Goal: Task Accomplishment & Management: Manage account settings

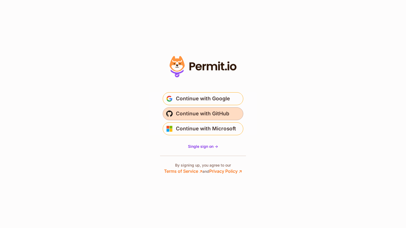
click at [218, 118] on span "Continue with GitHub" at bounding box center [202, 113] width 53 height 9
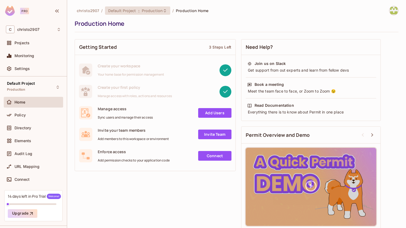
click at [160, 8] on div "Default Project : Production" at bounding box center [137, 10] width 65 height 8
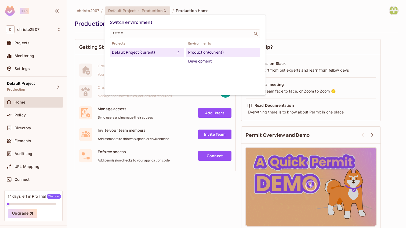
click at [151, 53] on div "Default Project (current)" at bounding box center [143, 52] width 63 height 6
click at [145, 184] on div at bounding box center [203, 114] width 406 height 228
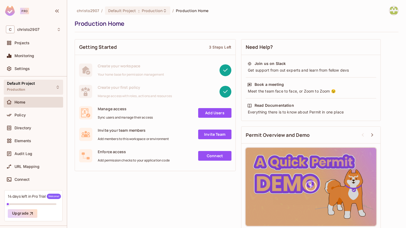
click at [43, 87] on div "Default Project Production" at bounding box center [33, 87] width 59 height 15
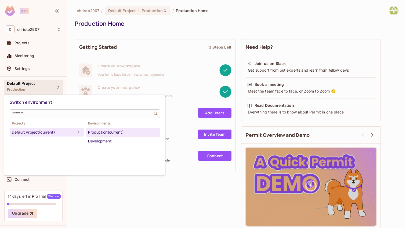
click at [43, 115] on input "text" at bounding box center [81, 113] width 140 height 5
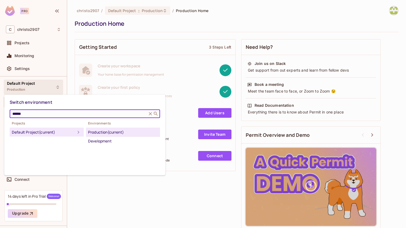
type input "******"
click at [149, 112] on icon at bounding box center [150, 113] width 5 height 5
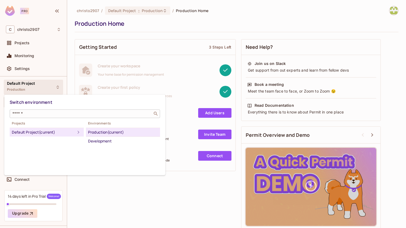
click at [37, 66] on div at bounding box center [203, 114] width 406 height 228
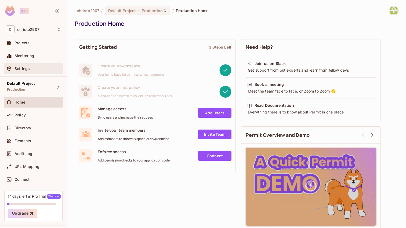
click at [30, 69] on div "Settings" at bounding box center [37, 69] width 46 height 4
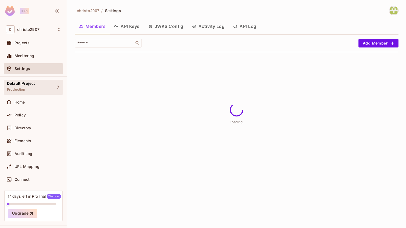
click at [29, 83] on span "Default Project" at bounding box center [21, 83] width 28 height 4
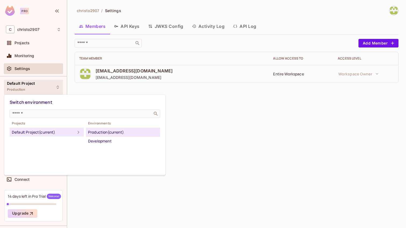
click at [343, 75] on div at bounding box center [203, 114] width 406 height 228
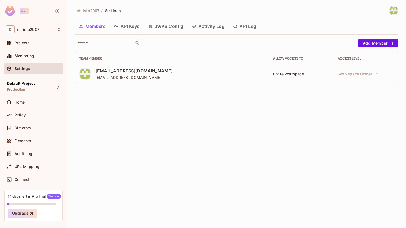
click at [293, 75] on div "Entire Workspace" at bounding box center [301, 73] width 56 height 5
click at [143, 70] on span "[EMAIL_ADDRESS][DOMAIN_NAME]" at bounding box center [134, 71] width 77 height 6
click at [41, 58] on div "Monitoring" at bounding box center [37, 56] width 46 height 4
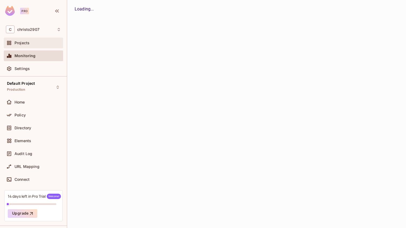
click at [35, 46] on div "Projects" at bounding box center [33, 43] width 59 height 11
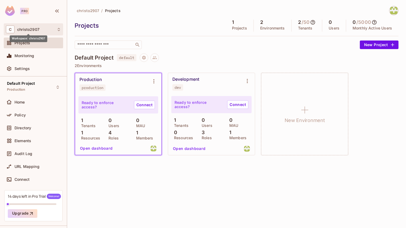
click at [38, 29] on span "christo2907" at bounding box center [28, 29] width 22 height 4
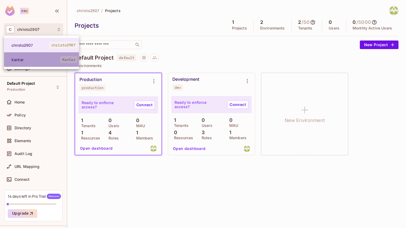
click at [35, 59] on span "Kantar" at bounding box center [36, 59] width 49 height 5
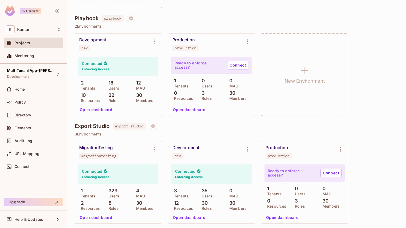
scroll to position [448, 0]
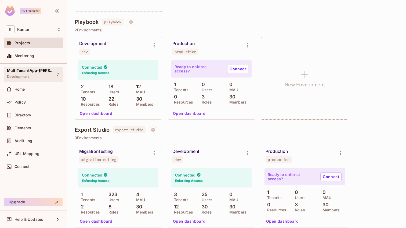
click at [52, 73] on div "MultiTenantApp-Ritik Development" at bounding box center [33, 74] width 59 height 15
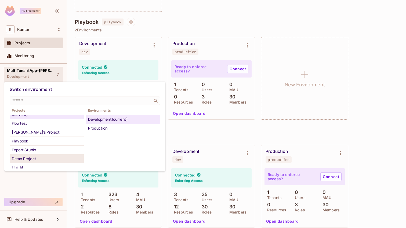
scroll to position [11, 0]
click at [36, 147] on div "Export Studio" at bounding box center [47, 150] width 70 height 6
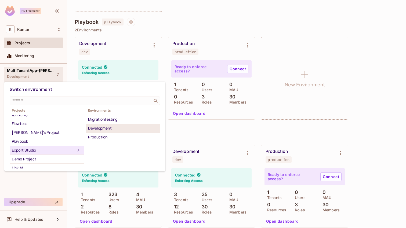
click at [97, 130] on div "Development" at bounding box center [123, 128] width 70 height 6
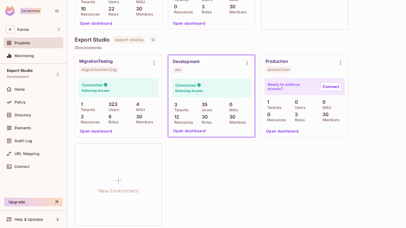
scroll to position [541, 0]
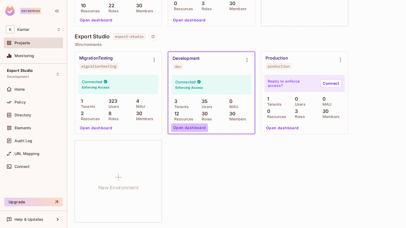
click at [184, 129] on button "Open dashboard" at bounding box center [189, 127] width 37 height 9
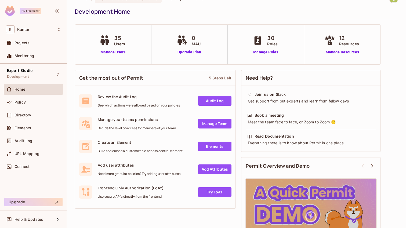
scroll to position [7, 0]
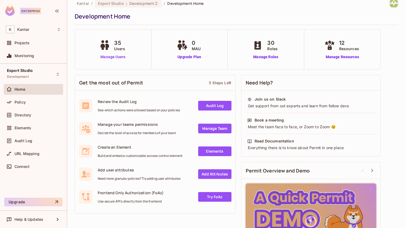
click at [120, 58] on link "Manage Users" at bounding box center [113, 57] width 30 height 6
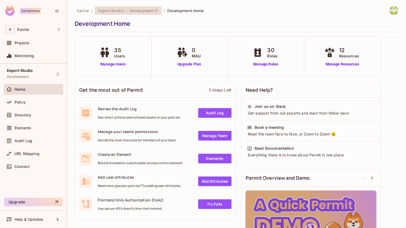
click at [111, 11] on span "Export Studio" at bounding box center [111, 10] width 26 height 5
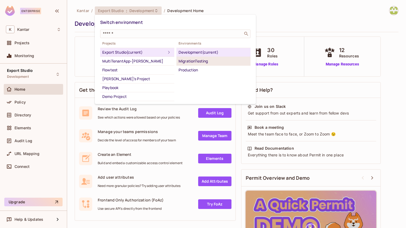
click at [186, 63] on div "MigrationTesting" at bounding box center [213, 61] width 70 height 6
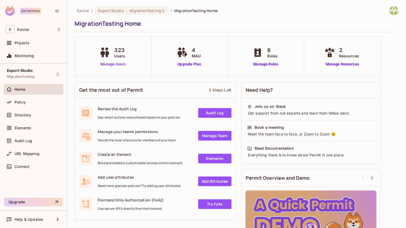
click at [120, 65] on link "Manage Users" at bounding box center [113, 64] width 30 height 6
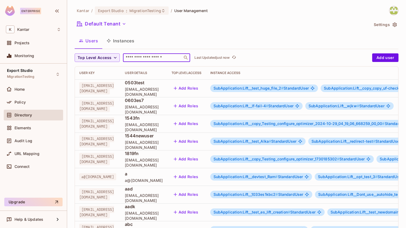
click at [156, 58] on input "text" at bounding box center [152, 57] width 56 height 5
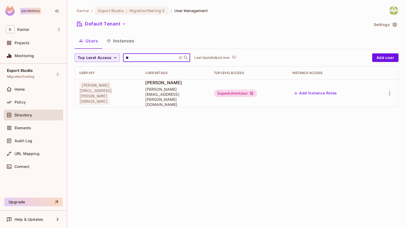
type input "*"
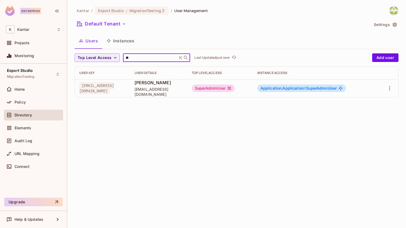
type input "*"
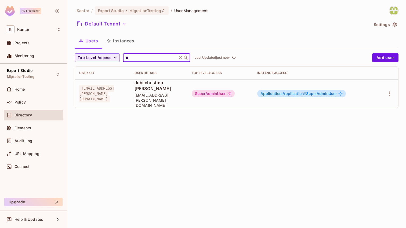
type input "*"
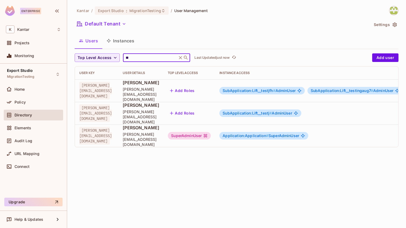
type input "*"
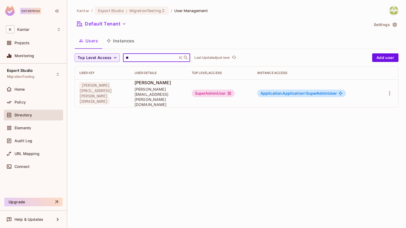
type input "*"
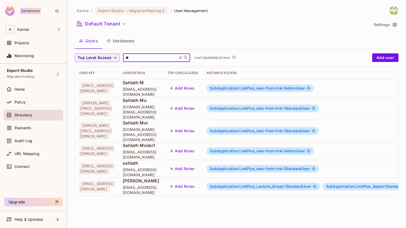
type input "*"
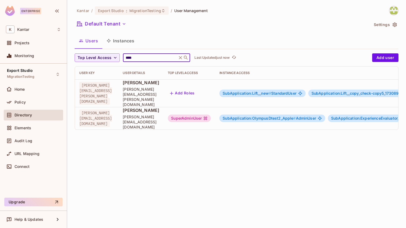
type input "****"
click at [179, 58] on icon at bounding box center [180, 57] width 5 height 5
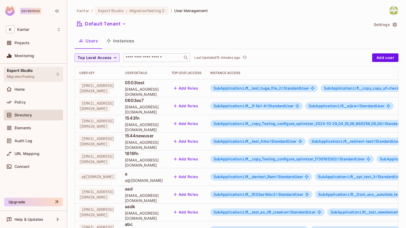
click at [31, 69] on span "Export Studio" at bounding box center [20, 70] width 26 height 4
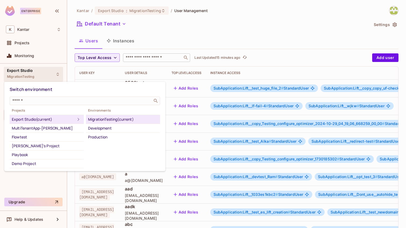
click at [104, 116] on div "MigrationTesting (current)" at bounding box center [123, 119] width 70 height 6
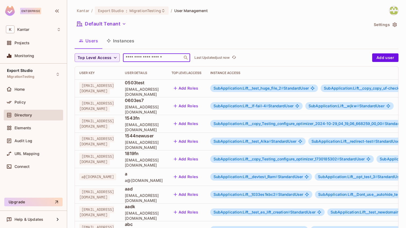
click at [137, 59] on input "text" at bounding box center [152, 57] width 56 height 5
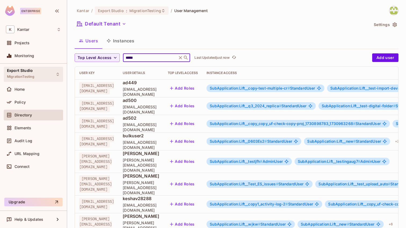
type input "*****"
click at [51, 73] on div "Export Studio MigrationTesting" at bounding box center [33, 74] width 59 height 15
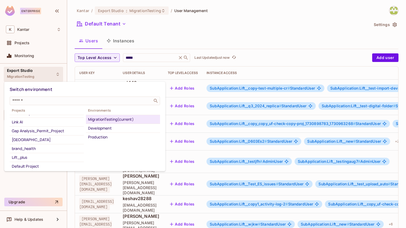
scroll to position [53, 0]
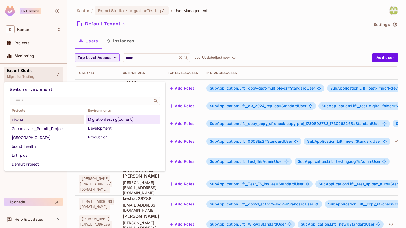
click at [46, 122] on div "Link AI" at bounding box center [47, 120] width 70 height 6
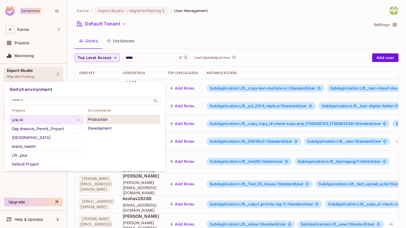
click at [92, 122] on div "Production" at bounding box center [123, 119] width 70 height 6
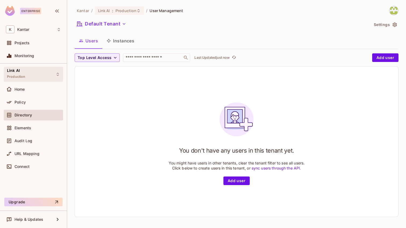
click at [45, 75] on div "Link AI Production" at bounding box center [33, 74] width 59 height 15
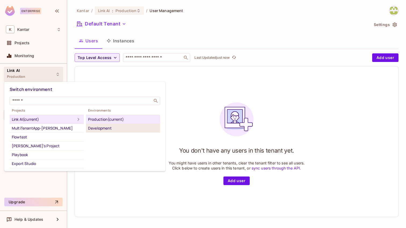
click at [96, 125] on div "Development" at bounding box center [123, 128] width 70 height 6
